Goal: Check status

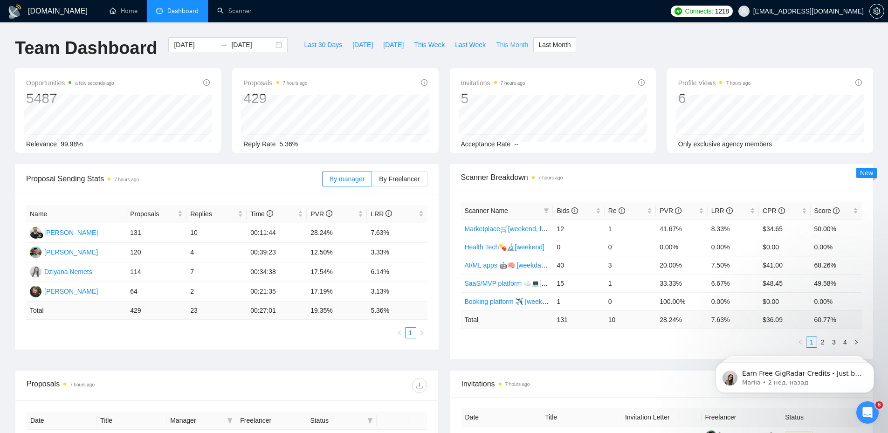
click at [497, 42] on span "This Month" at bounding box center [512, 45] width 32 height 10
type input "2025-09-01"
click at [429, 44] on span "This Week" at bounding box center [429, 45] width 31 height 10
type input "2025-09-07"
click at [208, 345] on div "Name Proposals Replies Time PVR LRR Dziyana Nemets 33 1 00:44:49 12.12% 3.03% H…" at bounding box center [227, 272] width 424 height 156
